Goal: Transaction & Acquisition: Book appointment/travel/reservation

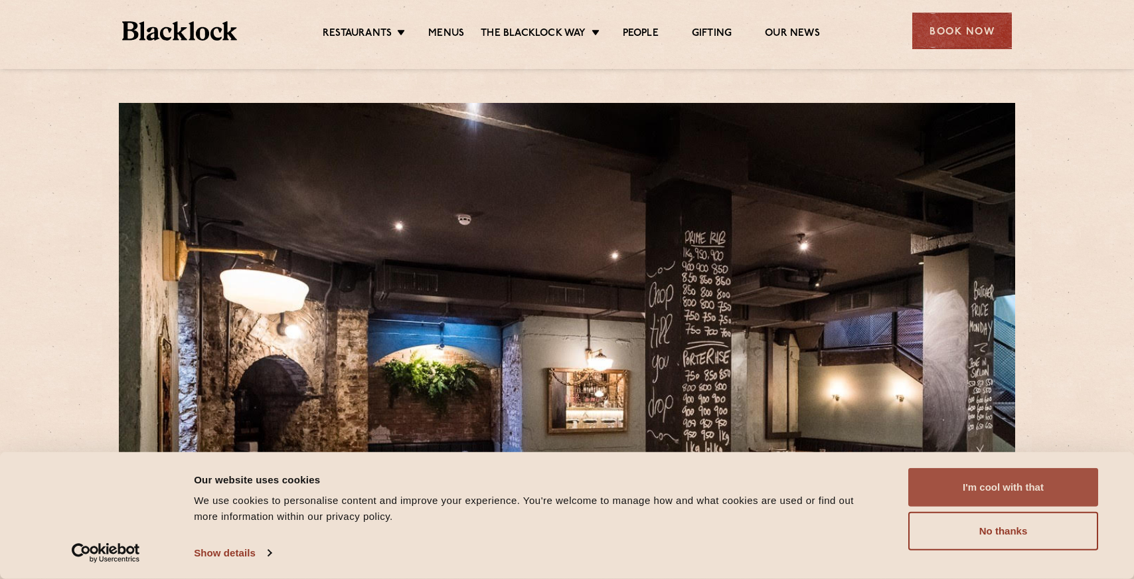
click at [987, 486] on button "I'm cool with that" at bounding box center [1003, 487] width 190 height 39
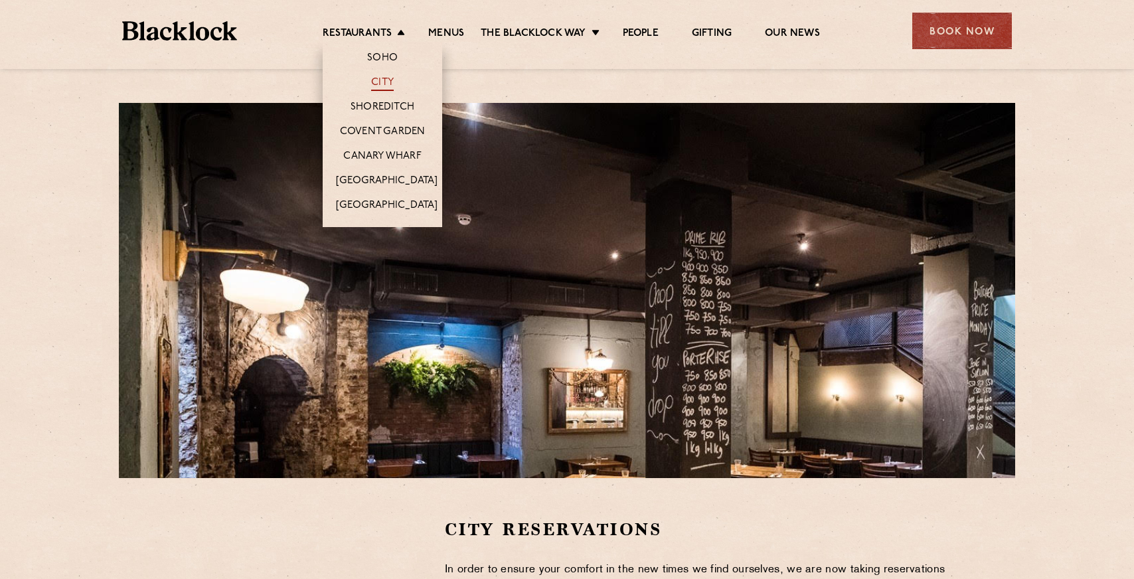
click at [372, 83] on link "City" at bounding box center [382, 83] width 23 height 15
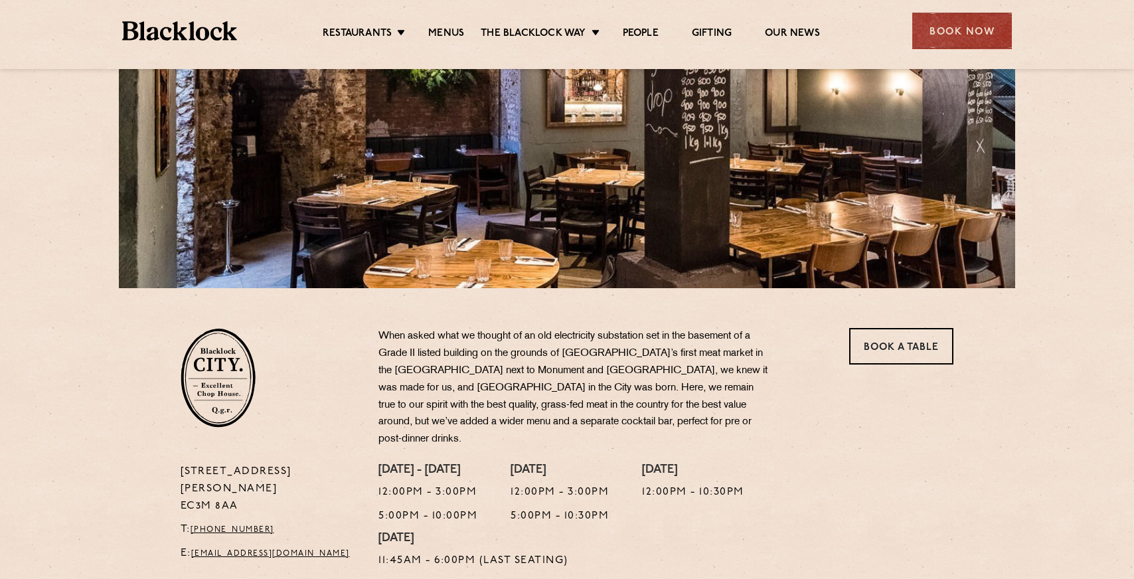
scroll to position [265, 0]
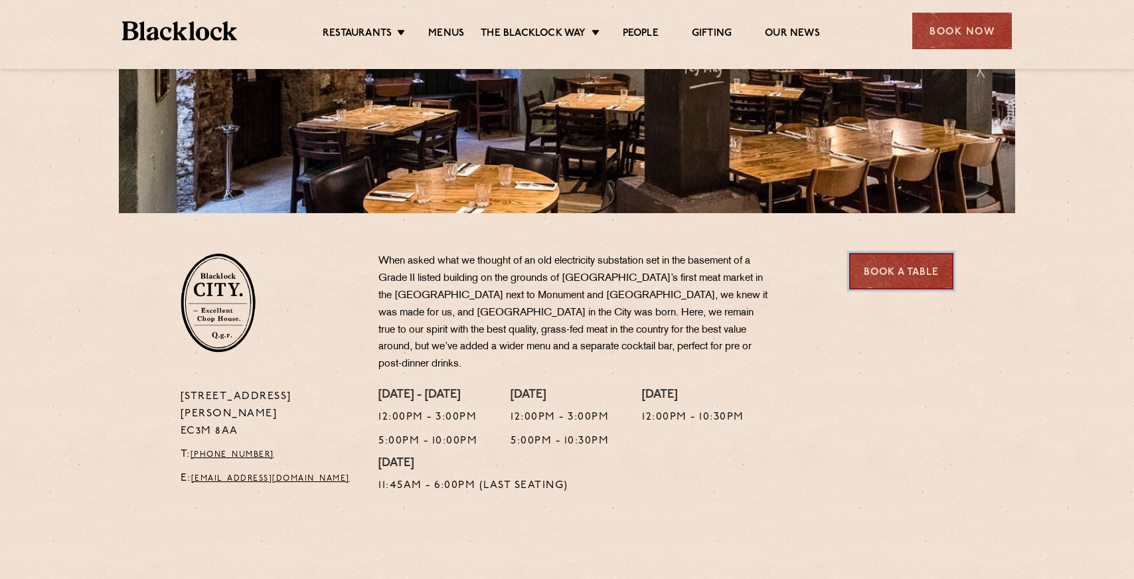
click at [899, 276] on link "Book a Table" at bounding box center [901, 271] width 104 height 37
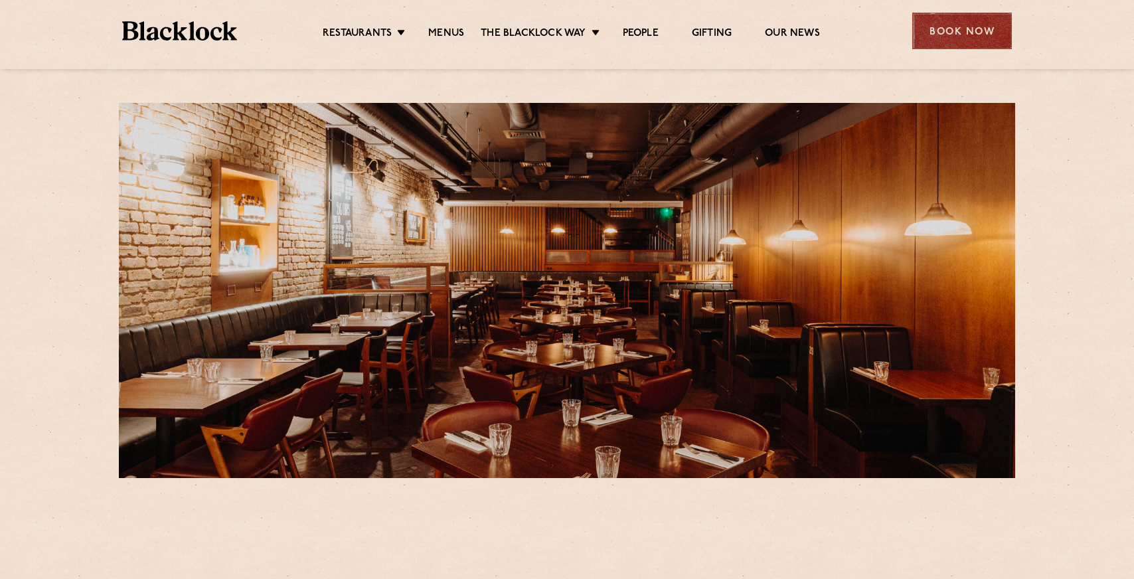
click at [960, 35] on div "Book Now" at bounding box center [962, 31] width 100 height 37
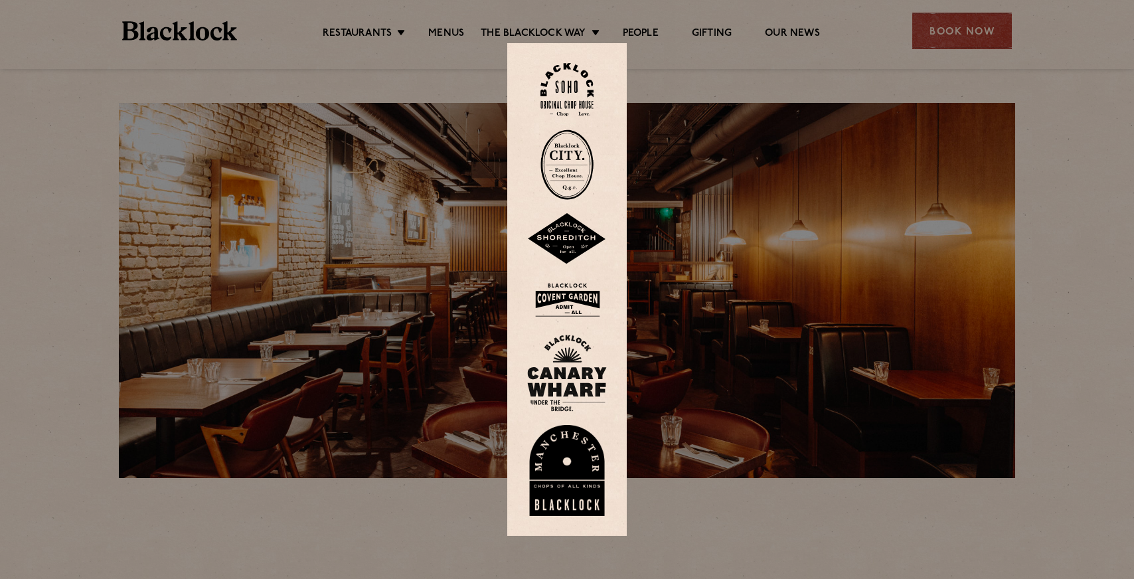
click at [551, 316] on img at bounding box center [567, 299] width 80 height 43
